Goal: Information Seeking & Learning: Learn about a topic

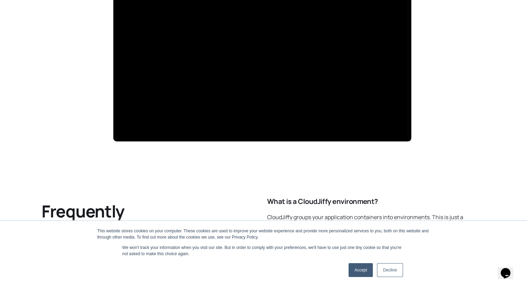
scroll to position [1395, 0]
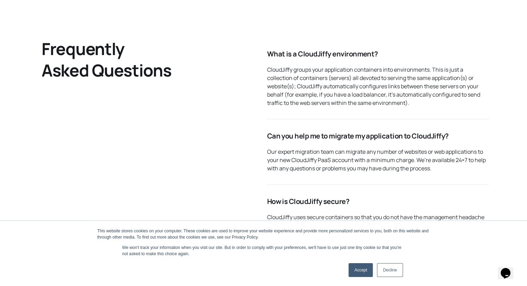
click at [393, 274] on link "Decline" at bounding box center [390, 270] width 26 height 14
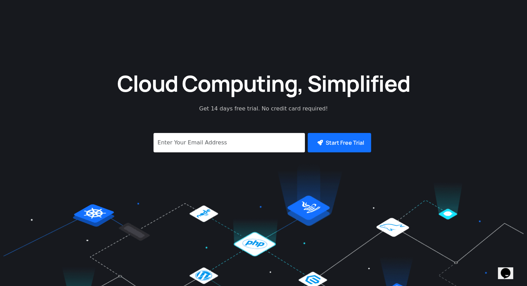
scroll to position [0, 0]
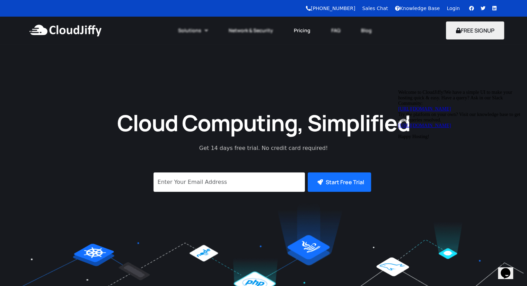
click at [304, 33] on link "Pricing" at bounding box center [302, 30] width 37 height 15
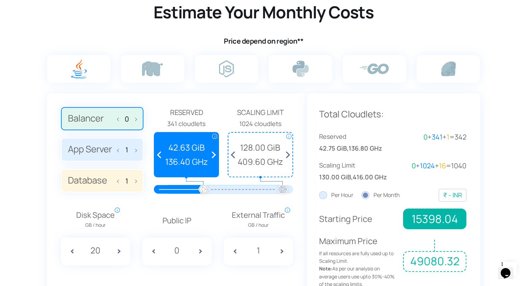
scroll to position [450, 0]
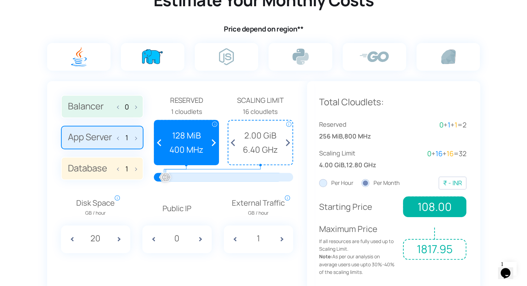
click at [153, 54] on img at bounding box center [152, 56] width 21 height 15
click at [0, 0] on input "radio" at bounding box center [0, 0] width 0 height 0
click at [156, 58] on img at bounding box center [152, 56] width 21 height 15
click at [0, 0] on input "radio" at bounding box center [0, 0] width 0 height 0
click at [219, 57] on label at bounding box center [226, 57] width 63 height 28
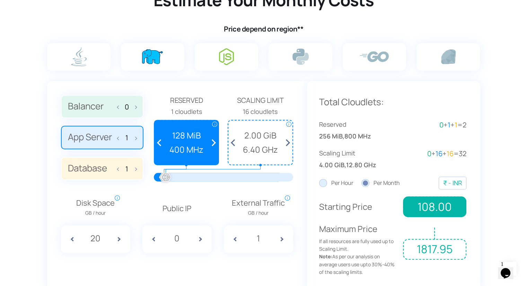
click at [0, 0] on input "radio" at bounding box center [0, 0] width 0 height 0
click at [307, 49] on img at bounding box center [301, 57] width 16 height 16
click at [0, 0] on input "radio" at bounding box center [0, 0] width 0 height 0
click at [366, 50] on label at bounding box center [374, 57] width 63 height 28
click at [0, 0] on input "radio" at bounding box center [0, 0] width 0 height 0
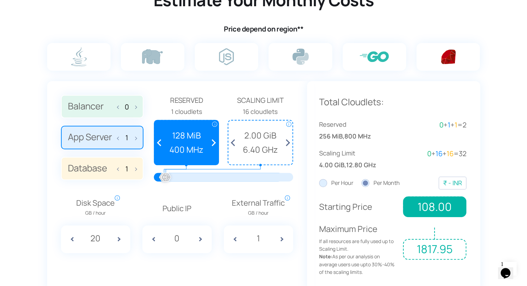
click at [460, 51] on label at bounding box center [448, 57] width 63 height 28
click at [0, 0] on input "radio" at bounding box center [0, 0] width 0 height 0
click at [107, 55] on label at bounding box center [78, 57] width 63 height 28
click at [0, 0] on input "radio" at bounding box center [0, 0] width 0 height 0
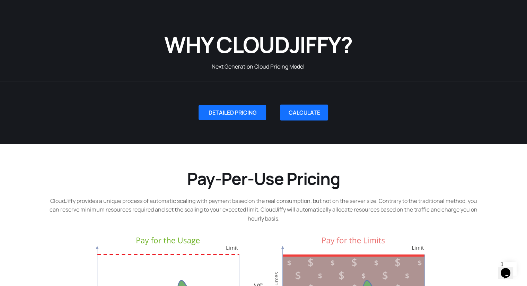
scroll to position [119, 0]
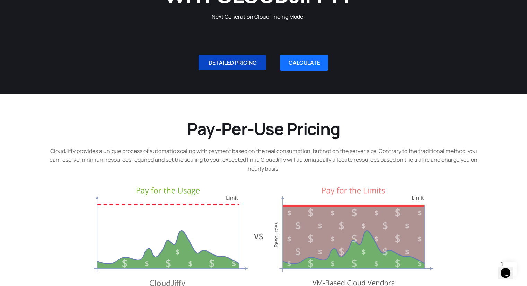
click at [251, 64] on span "DETAILED PRICING" at bounding box center [232, 63] width 48 height 6
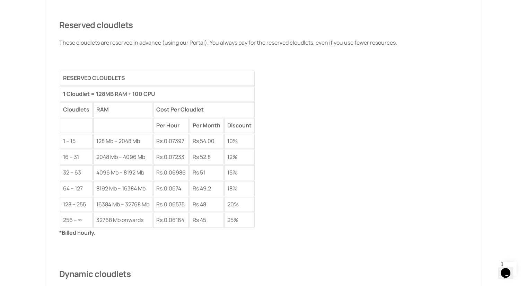
scroll to position [923, 0]
